Goal: Download file/media

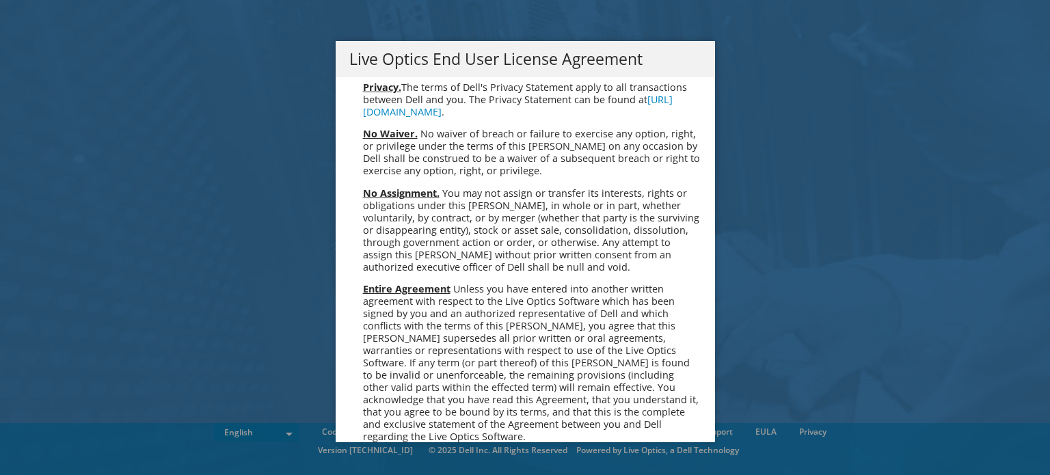
scroll to position [5168, 0]
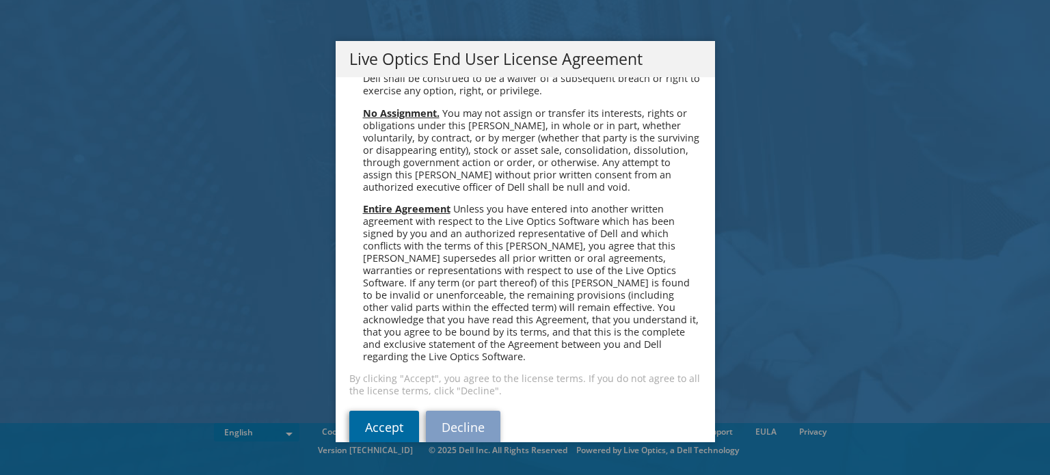
click at [364, 411] on link "Accept" at bounding box center [384, 427] width 70 height 33
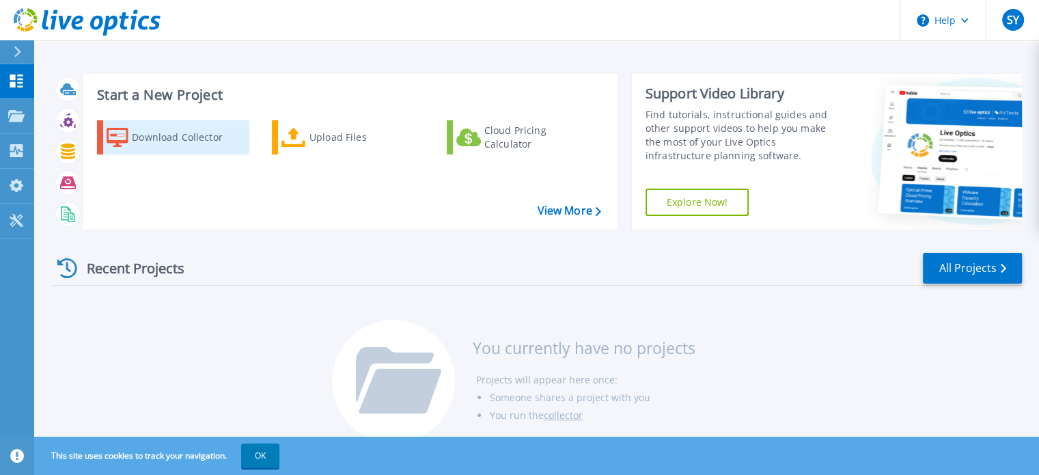
click at [148, 125] on div "Download Collector" at bounding box center [186, 137] width 109 height 27
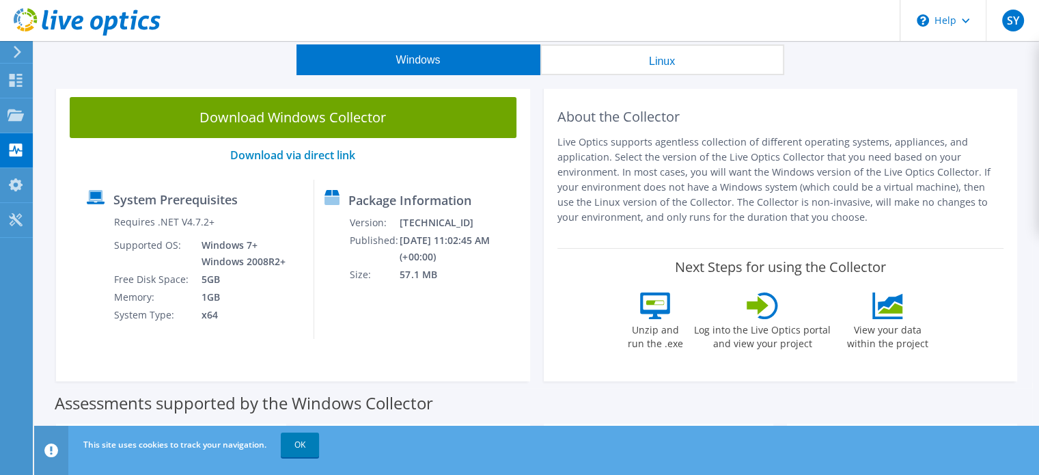
scroll to position [68, 0]
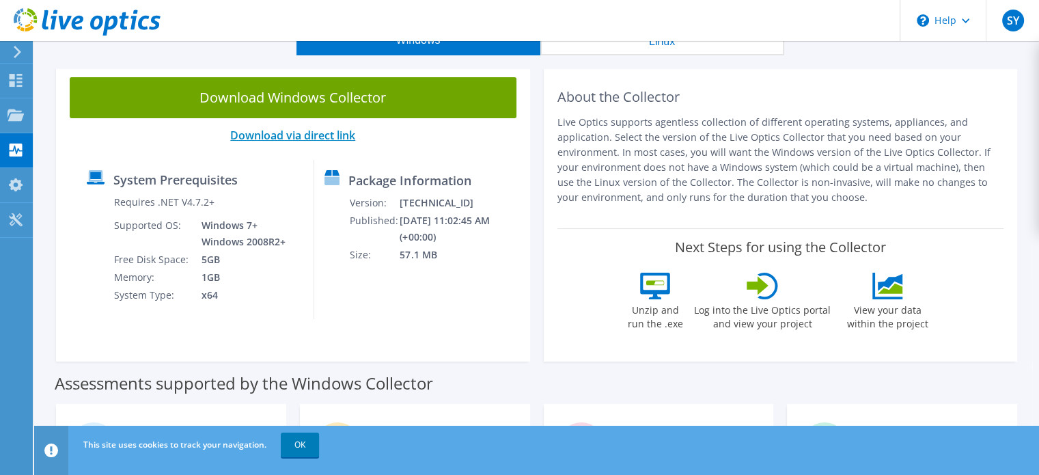
click at [331, 141] on link "Download via direct link" at bounding box center [292, 135] width 125 height 15
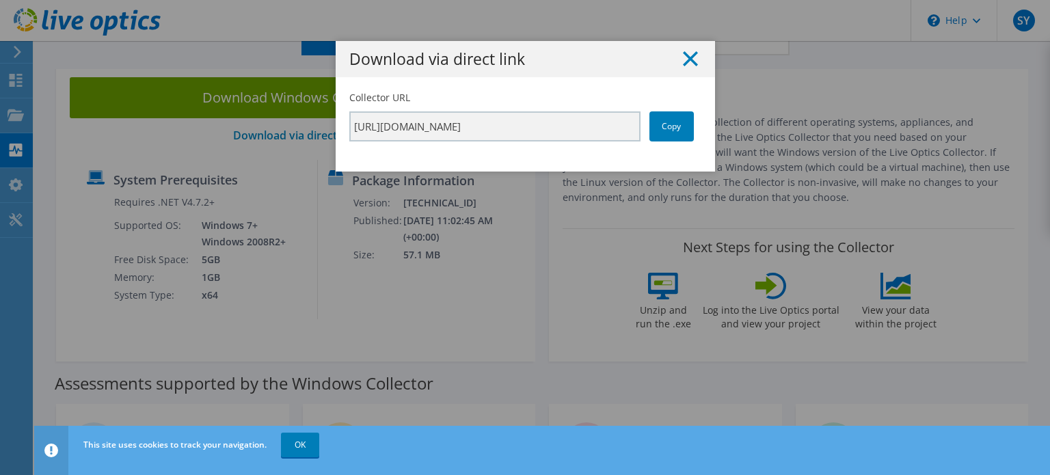
click at [686, 59] on icon at bounding box center [690, 58] width 15 height 15
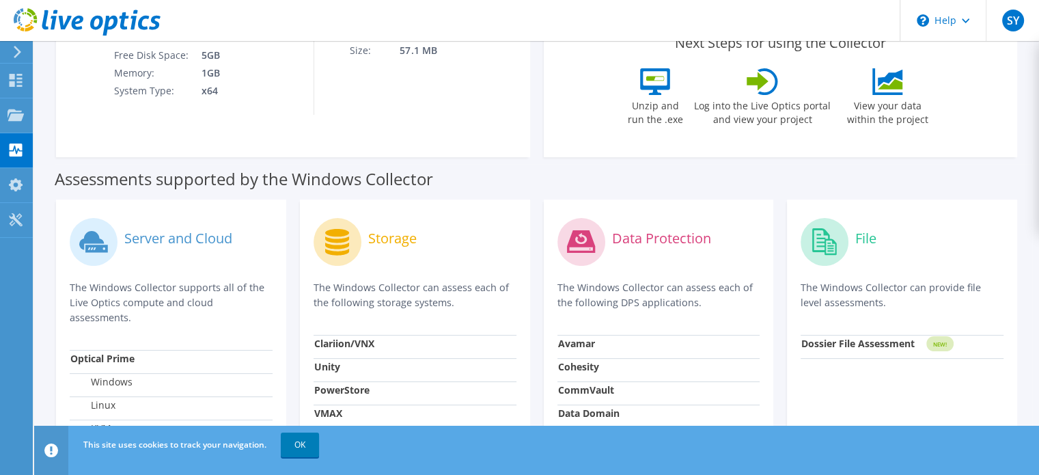
scroll to position [262, 0]
